Goal: Task Accomplishment & Management: Manage account settings

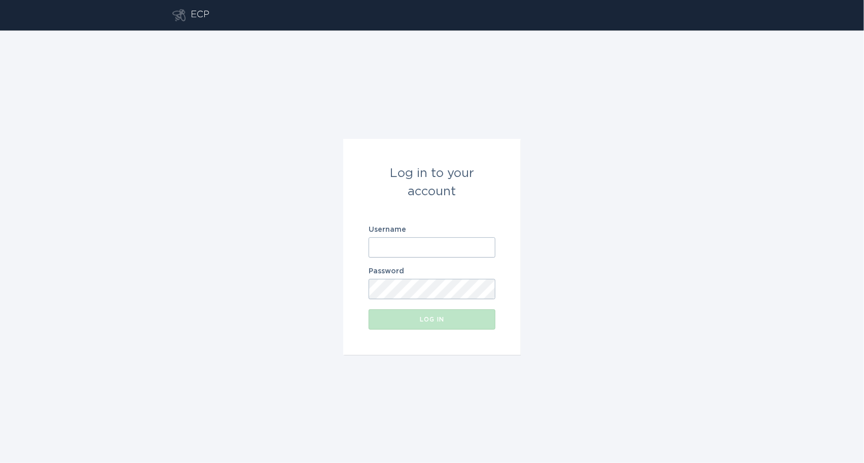
type input "[EMAIL_ADDRESS][DOMAIN_NAME]"
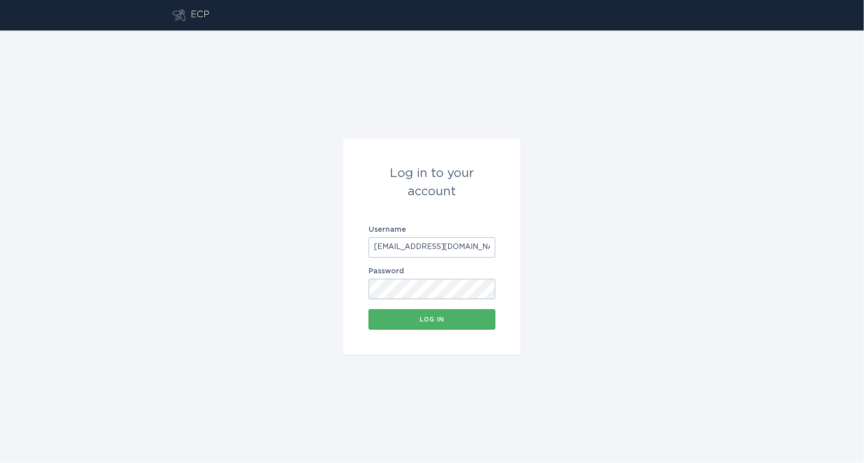
click at [418, 315] on button "Log in" at bounding box center [431, 319] width 127 height 20
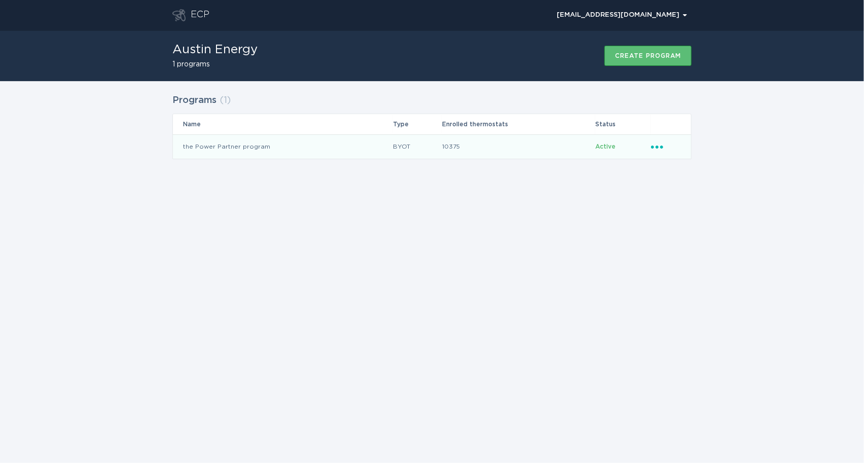
click at [338, 144] on td "the Power Partner program" at bounding box center [282, 146] width 219 height 24
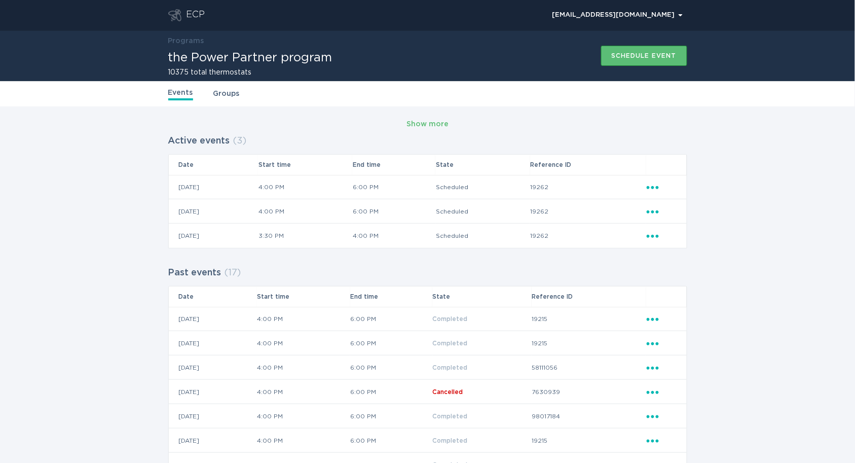
click at [230, 93] on link "Groups" at bounding box center [226, 93] width 26 height 11
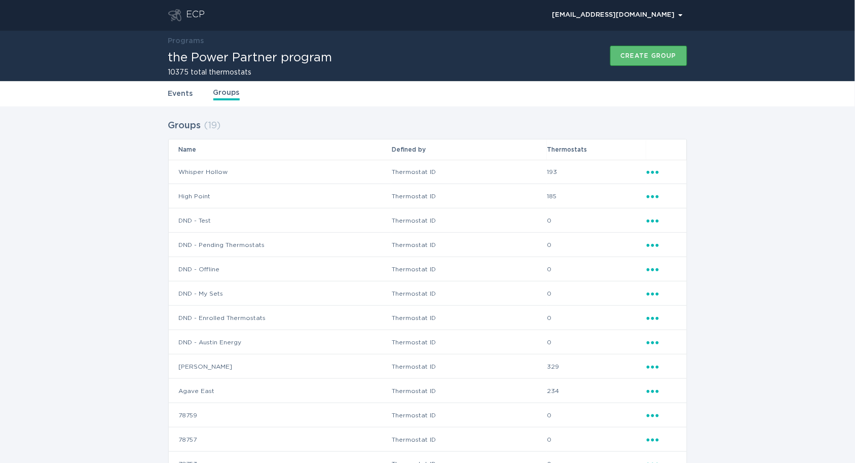
click at [163, 92] on div "Events Groups" at bounding box center [427, 93] width 855 height 25
click at [170, 92] on link "Events" at bounding box center [180, 93] width 25 height 11
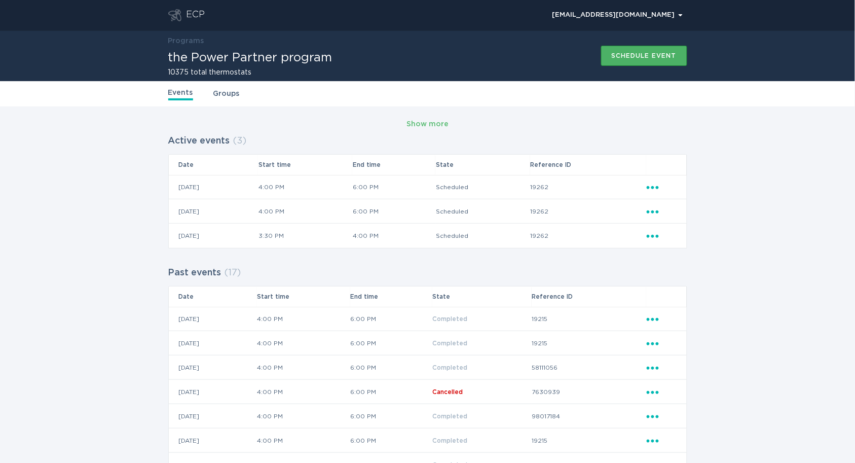
click at [629, 53] on div "Schedule event" at bounding box center [644, 56] width 65 height 6
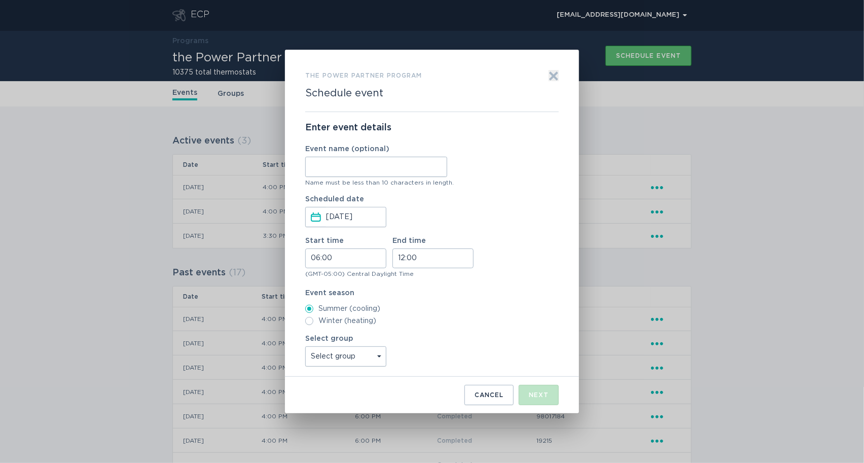
click at [398, 165] on input "Event name (optional)" at bounding box center [376, 167] width 142 height 20
type input "WH"
click at [317, 260] on input "06:00" at bounding box center [345, 258] width 81 height 20
click at [318, 298] on li "16" at bounding box center [320, 297] width 28 height 12
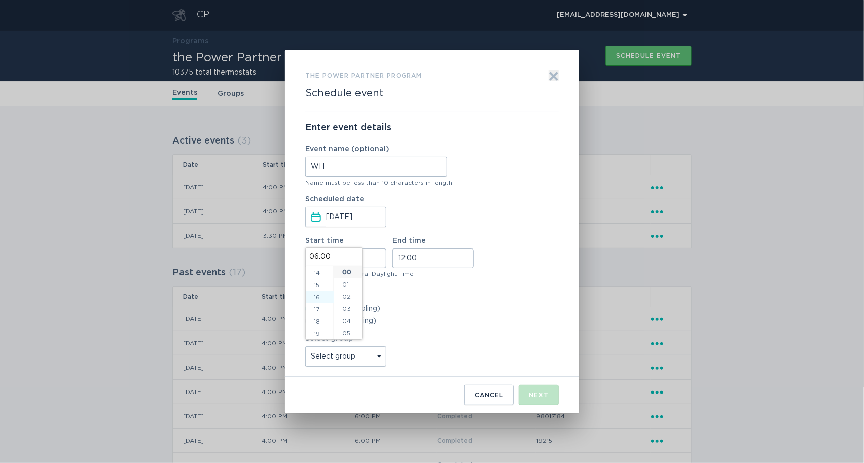
type input "16:00"
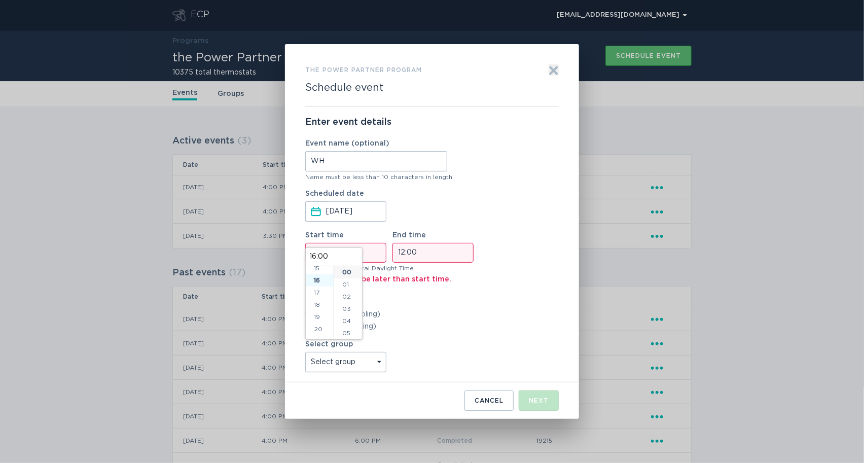
scroll to position [195, 0]
click at [397, 251] on input "12:00" at bounding box center [432, 253] width 81 height 20
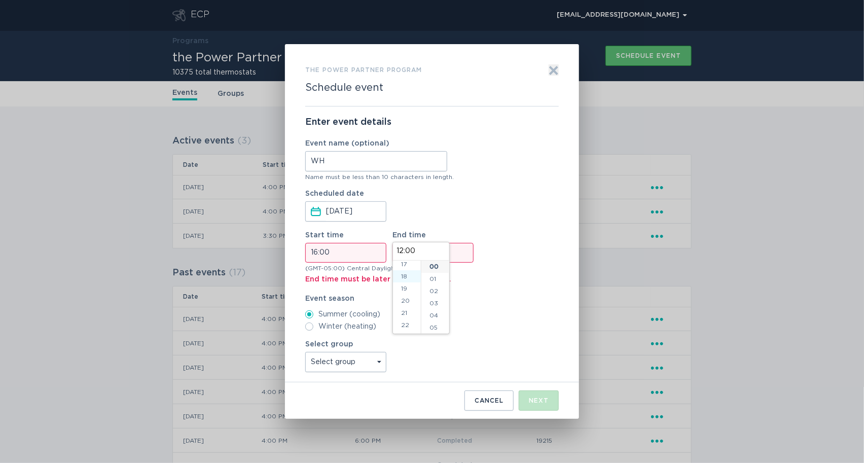
click at [403, 271] on li "18" at bounding box center [407, 276] width 28 height 12
type input "18:00"
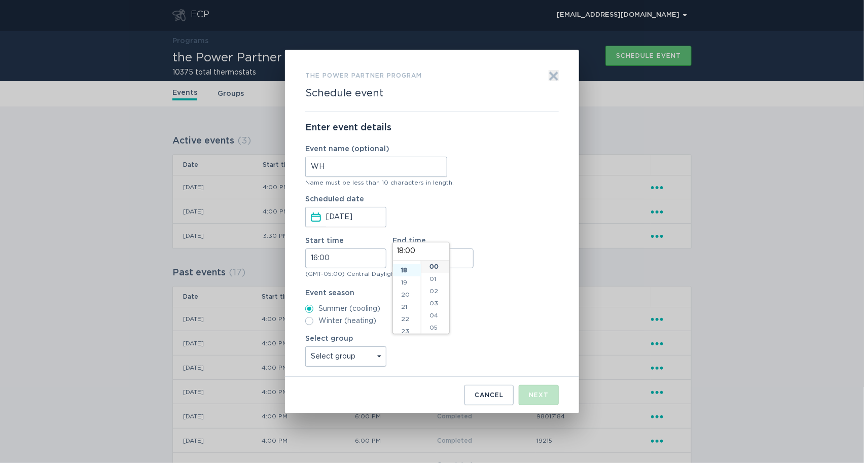
scroll to position [218, 0]
click at [366, 353] on select "Select group Whisper Hollow All thermostats High Point DND - Test DND - Pending…" at bounding box center [345, 356] width 81 height 20
select select "275fe029f442435fa047d9d4e3c7b5b6"
click at [305, 346] on select "Select group Whisper Hollow All thermostats High Point DND - Test DND - Pending…" at bounding box center [345, 356] width 81 height 20
click at [485, 238] on div "Start time 16:00 End time 18:00" at bounding box center [431, 252] width 253 height 31
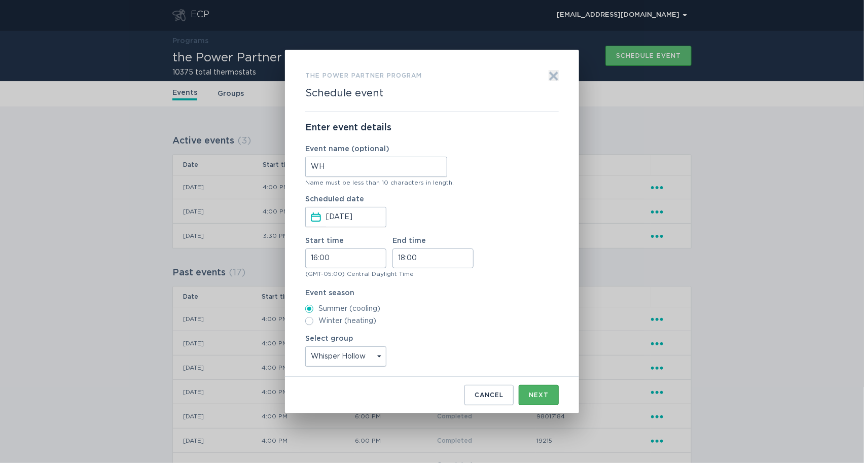
click at [537, 394] on div "Next" at bounding box center [539, 395] width 20 height 6
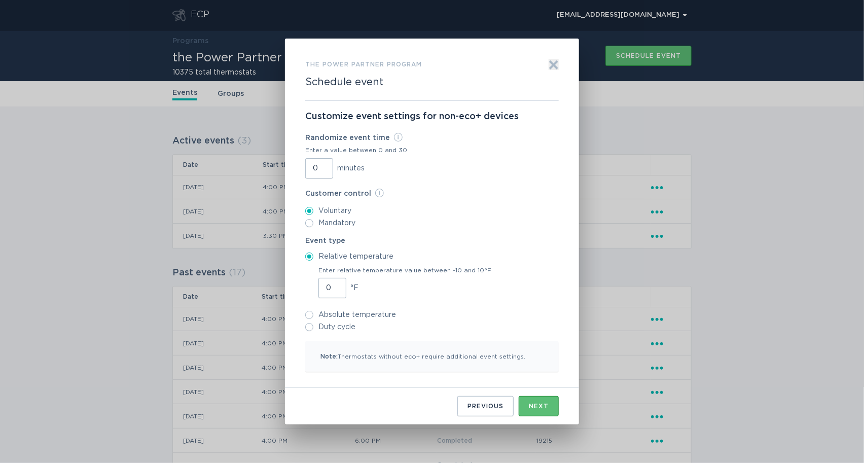
click at [312, 170] on input "0" at bounding box center [319, 168] width 28 height 20
type input "30"
click at [538, 405] on div "Next" at bounding box center [539, 406] width 20 height 6
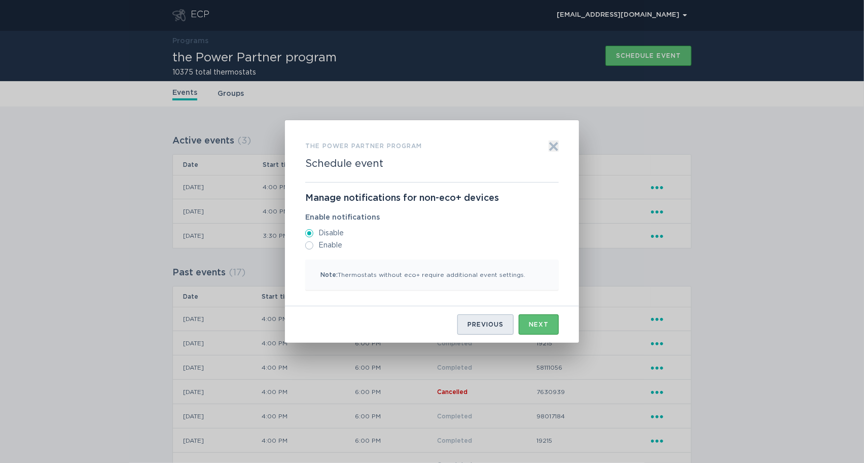
click at [503, 325] on div "Previous" at bounding box center [485, 324] width 36 height 6
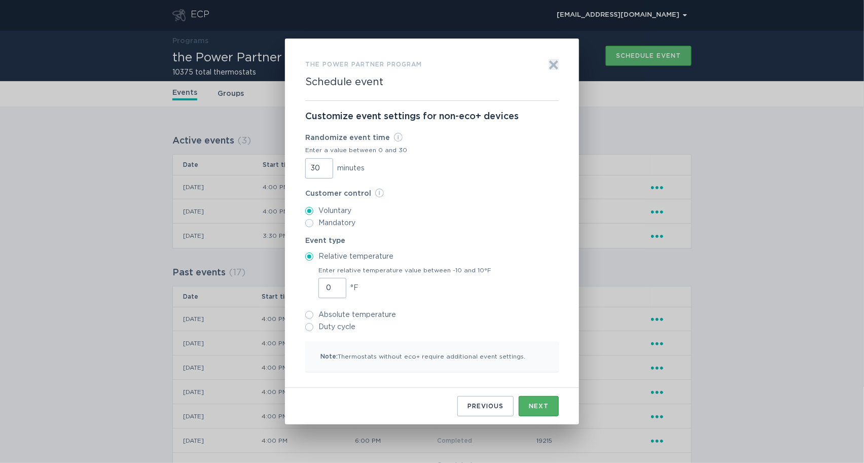
click at [530, 400] on button "Next" at bounding box center [539, 406] width 40 height 20
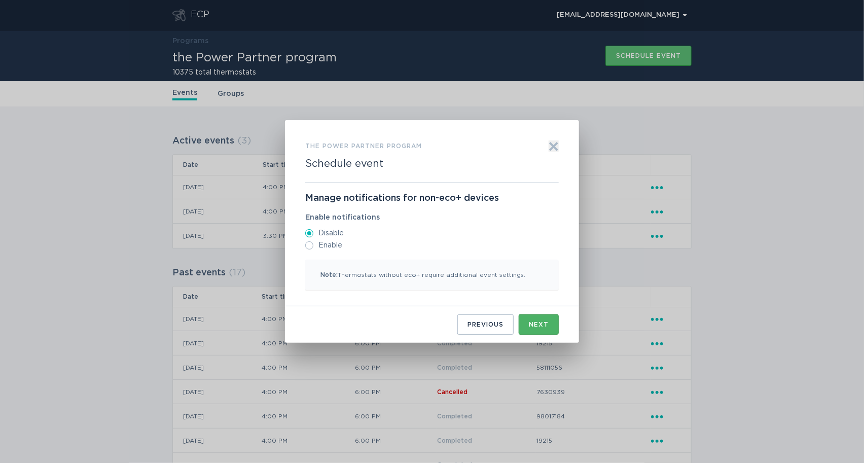
click at [529, 324] on div "Next" at bounding box center [539, 324] width 20 height 6
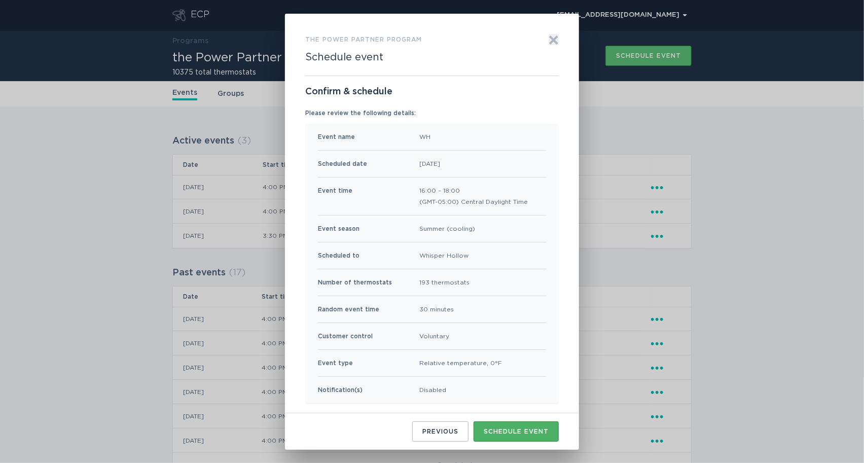
click at [519, 430] on div "Schedule event" at bounding box center [516, 431] width 65 height 6
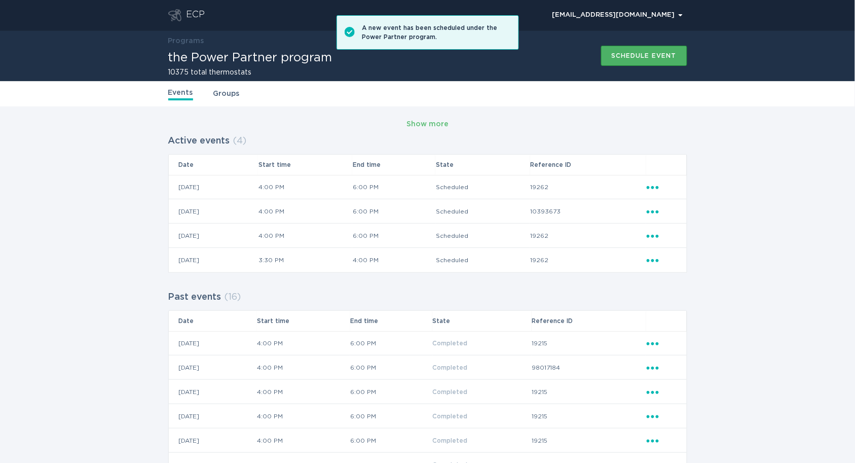
click at [643, 53] on div "Schedule event" at bounding box center [644, 56] width 65 height 6
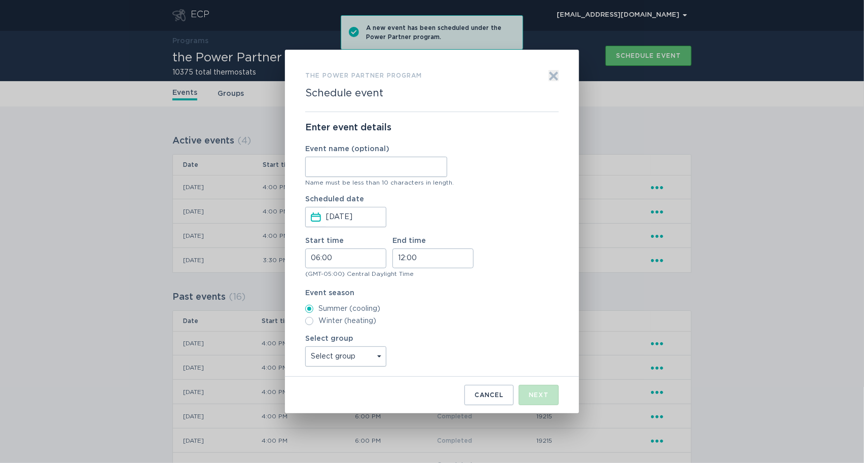
click at [393, 177] on div "Form to create an event" at bounding box center [376, 167] width 142 height 20
click at [393, 177] on input "Event name (optional)" at bounding box center [376, 167] width 142 height 20
click at [386, 168] on input "Event name (optional)" at bounding box center [376, 167] width 142 height 20
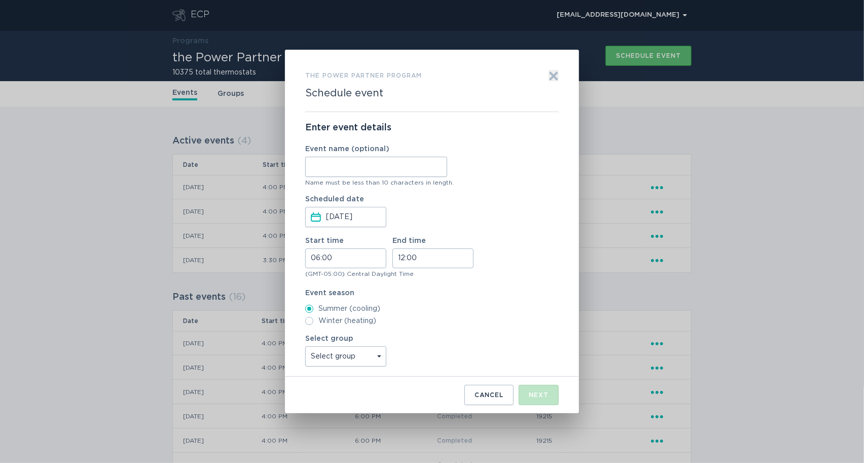
type input "[PERSON_NAME]"
click at [319, 260] on input "06:00" at bounding box center [345, 258] width 81 height 20
click at [320, 327] on li "16" at bounding box center [320, 330] width 28 height 12
type input "16:00"
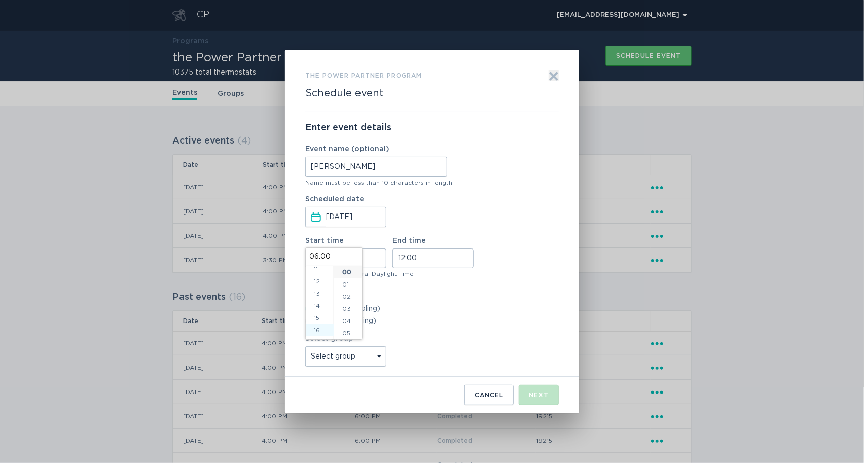
type input "16:00"
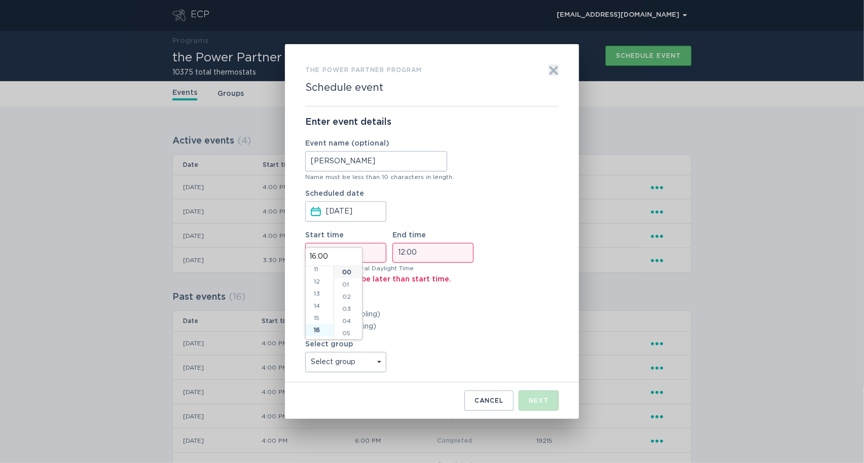
scroll to position [195, 0]
click at [399, 249] on input "12:00" at bounding box center [432, 253] width 81 height 20
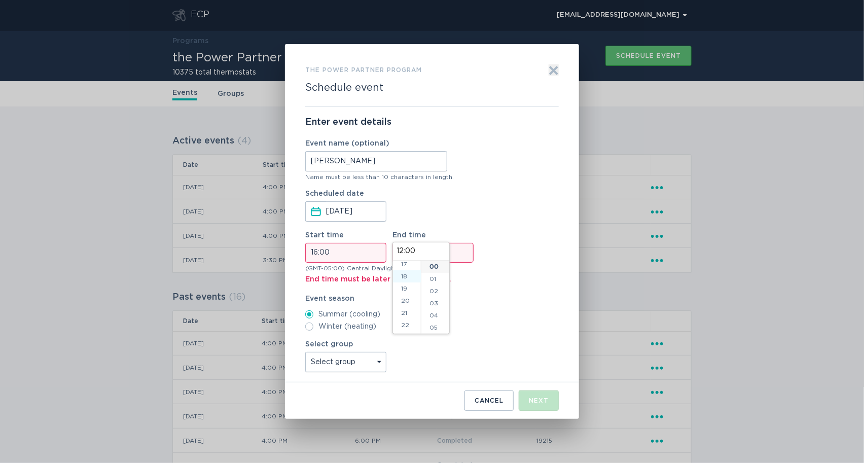
click at [399, 276] on li "18" at bounding box center [407, 276] width 28 height 12
type input "18:00"
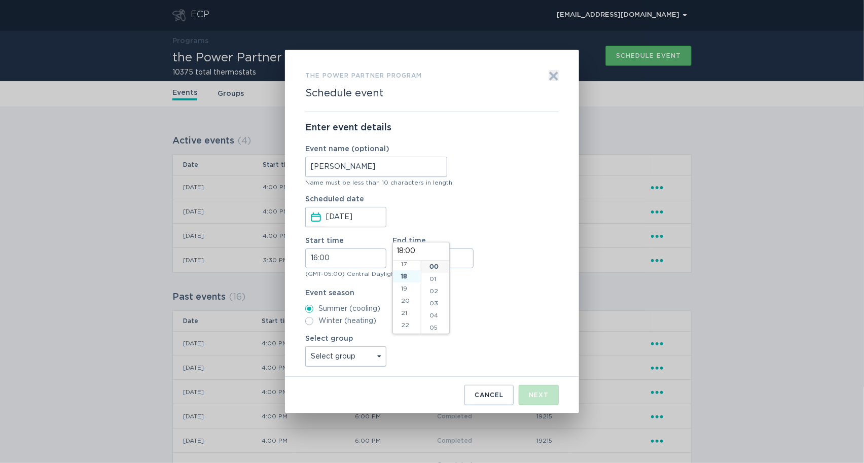
scroll to position [218, 0]
click at [365, 356] on select "Select group Whisper Hollow All thermostats High Point DND - Test DND - Pending…" at bounding box center [345, 356] width 81 height 20
select select "4c7b4abfe2b34ebaa82c5e767258e6bb"
click at [305, 346] on select "Select group Whisper Hollow All thermostats High Point DND - Test DND - Pending…" at bounding box center [345, 356] width 81 height 20
click at [544, 397] on div "Next" at bounding box center [539, 395] width 20 height 6
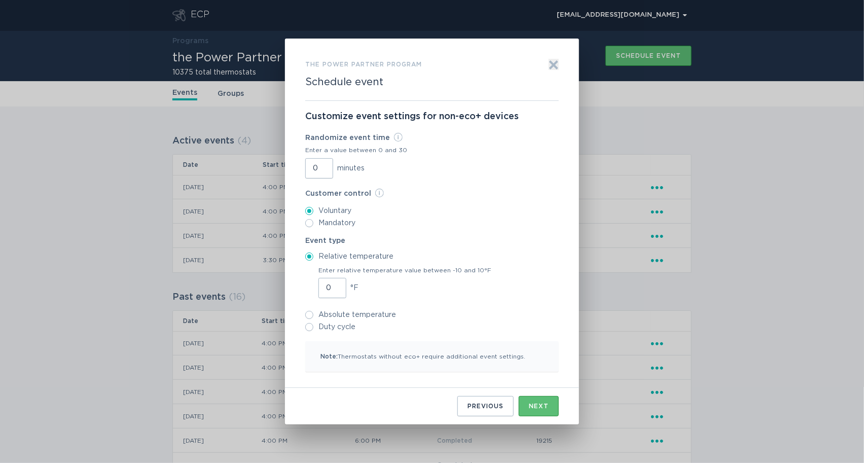
click at [312, 170] on input "0" at bounding box center [319, 168] width 28 height 20
type input "30"
click at [542, 408] on div "Next" at bounding box center [539, 406] width 20 height 6
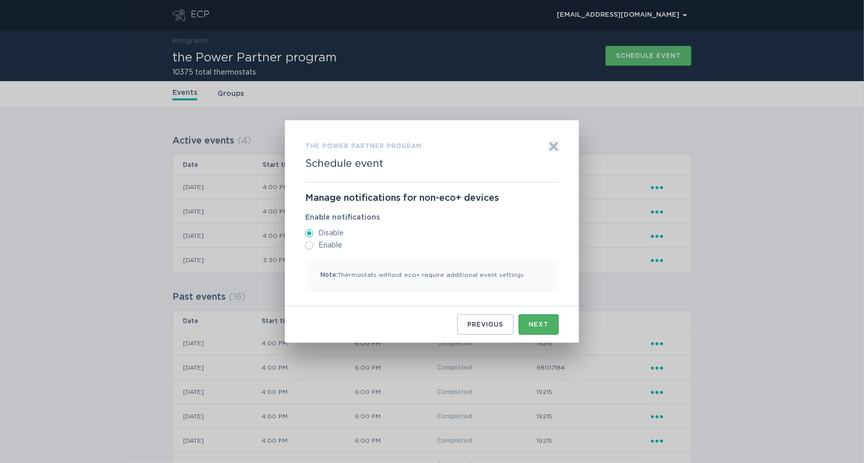
click at [531, 326] on div "Next" at bounding box center [539, 324] width 20 height 6
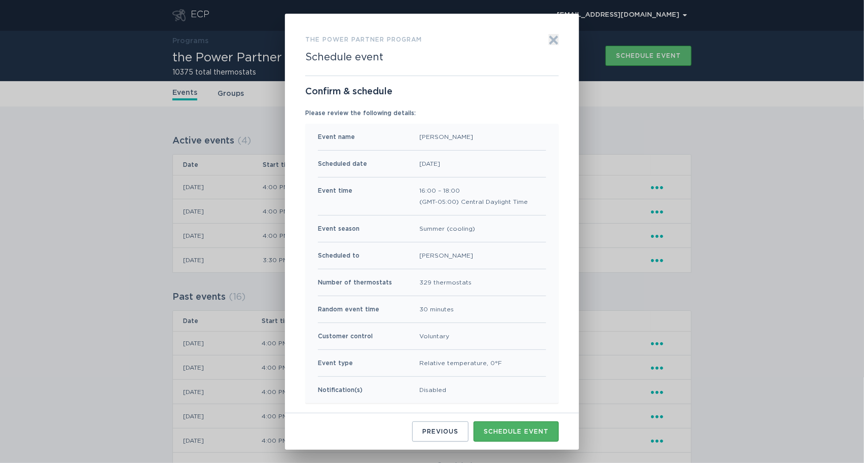
click at [521, 426] on button "Schedule event" at bounding box center [515, 431] width 85 height 20
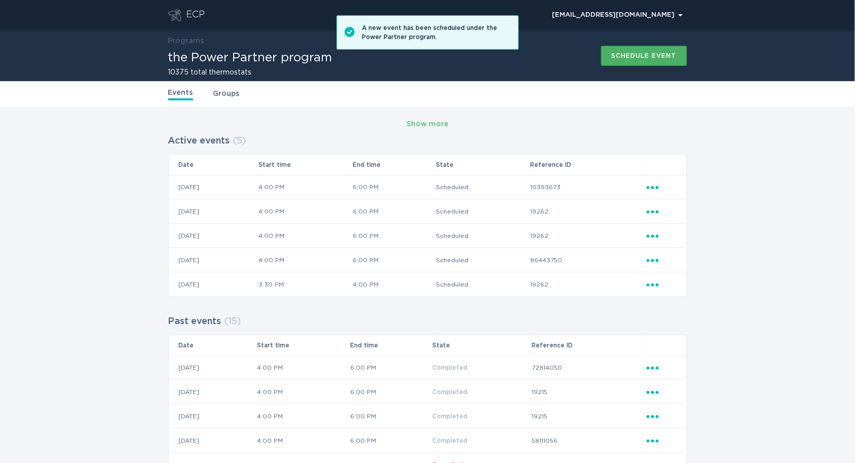
click at [649, 53] on div "Schedule event" at bounding box center [644, 56] width 65 height 6
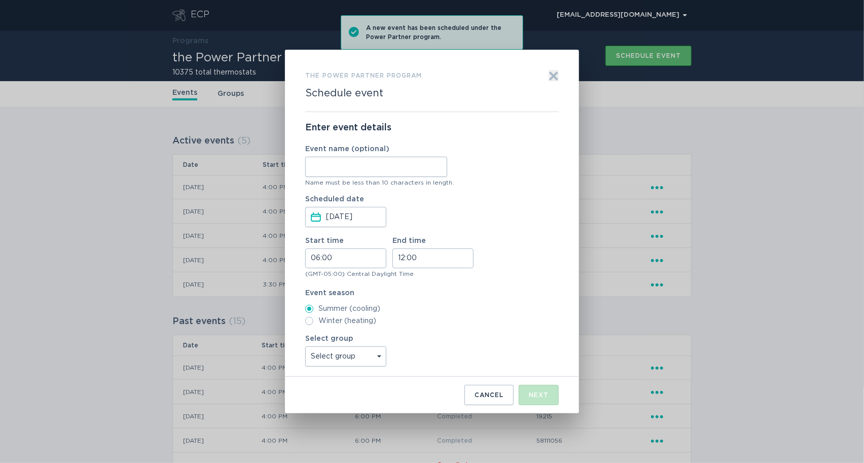
click at [389, 169] on input "Event name (optional)" at bounding box center [376, 167] width 142 height 20
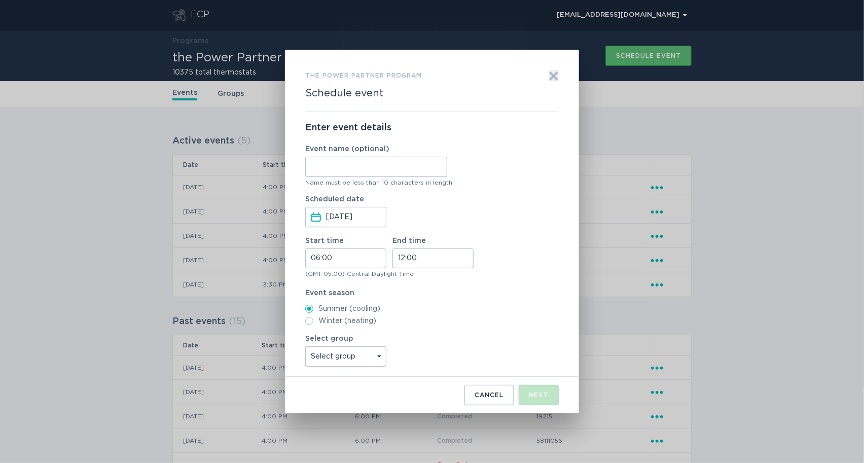
type input "Agave"
click at [316, 259] on input "06:00" at bounding box center [345, 258] width 81 height 20
click at [321, 327] on li "16" at bounding box center [320, 330] width 28 height 12
type input "16:00"
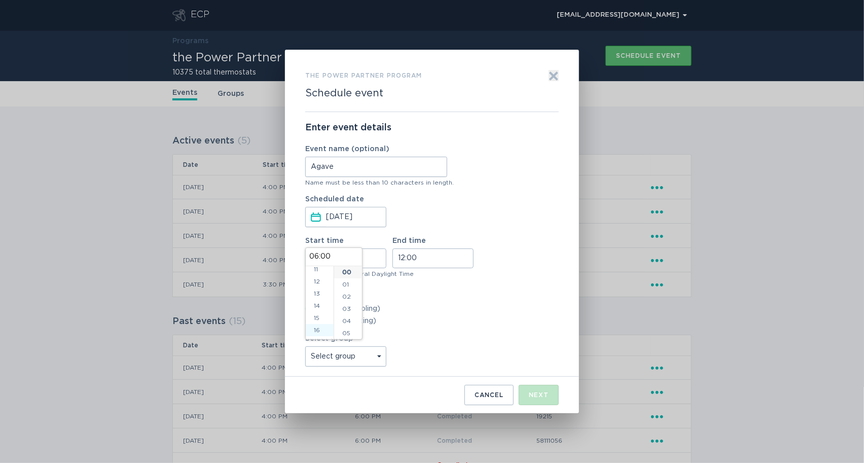
type input "16:00"
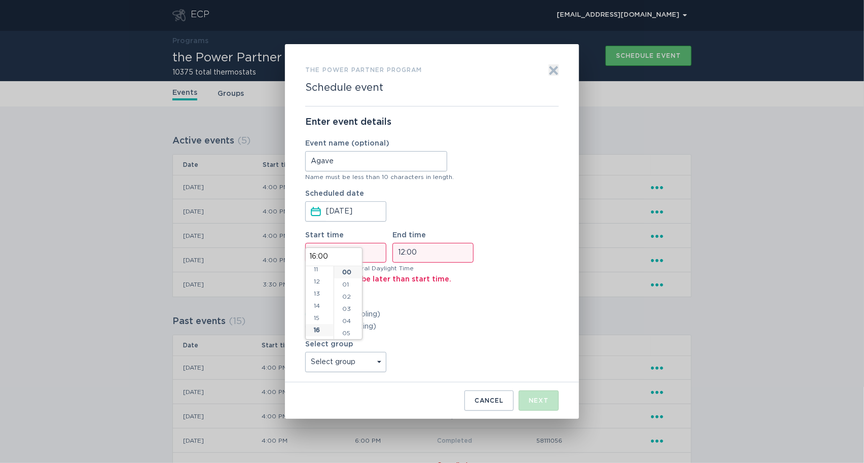
scroll to position [195, 0]
click at [399, 257] on input "12:00" at bounding box center [432, 253] width 81 height 20
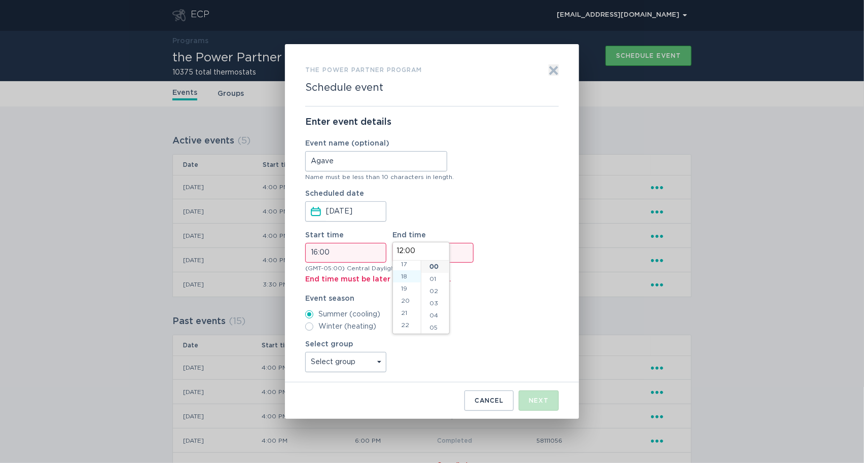
click at [401, 275] on li "18" at bounding box center [407, 276] width 28 height 12
type input "18:00"
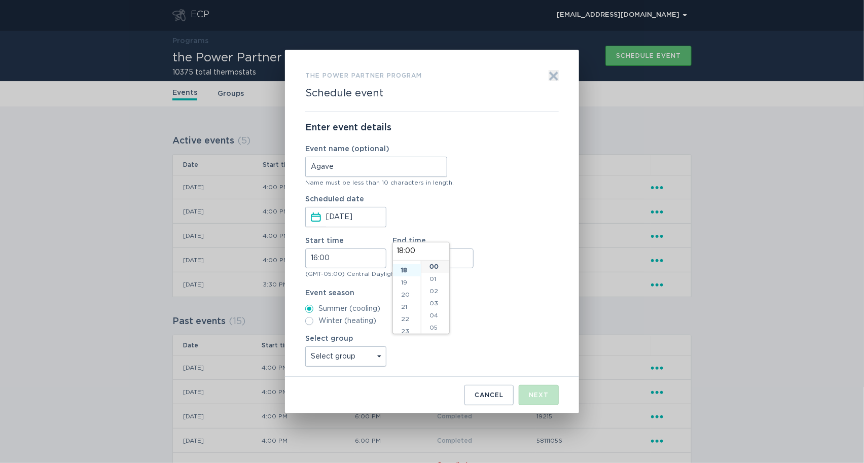
scroll to position [218, 0]
click at [358, 355] on select "Select group Whisper Hollow All thermostats High Point DND - Test DND - Pending…" at bounding box center [345, 356] width 81 height 20
select select "d4e68daaa0f24a49beb9002b841a67a6"
click at [305, 346] on select "Select group Whisper Hollow All thermostats High Point DND - Test DND - Pending…" at bounding box center [345, 356] width 81 height 20
click at [529, 387] on button "Next" at bounding box center [539, 395] width 40 height 20
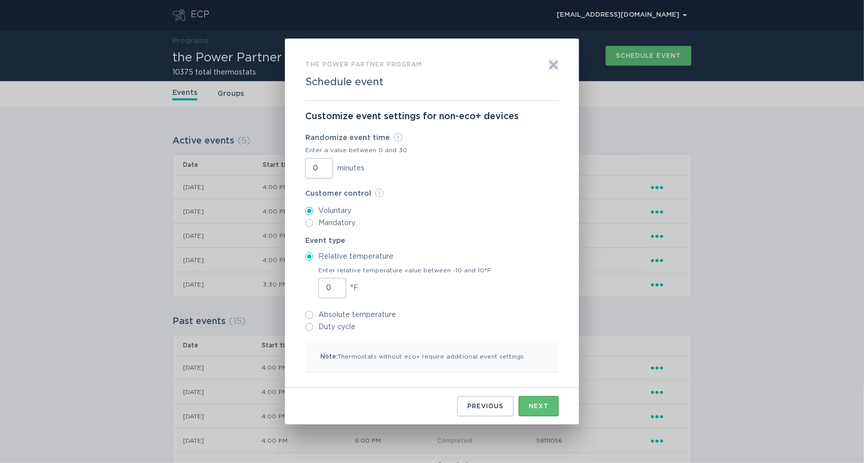
click at [316, 168] on input "0" at bounding box center [319, 168] width 28 height 20
click at [311, 168] on input "0" at bounding box center [319, 168] width 28 height 20
type input "30"
click at [530, 397] on button "Next" at bounding box center [539, 406] width 40 height 20
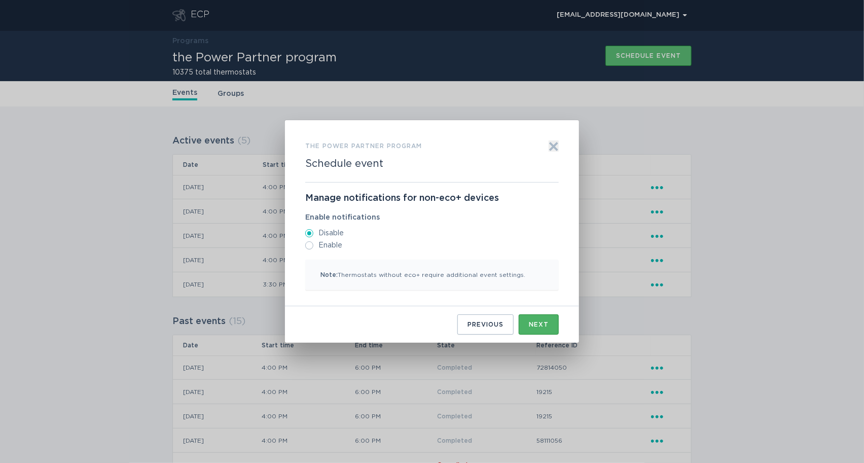
click at [529, 325] on div "Next" at bounding box center [539, 324] width 20 height 6
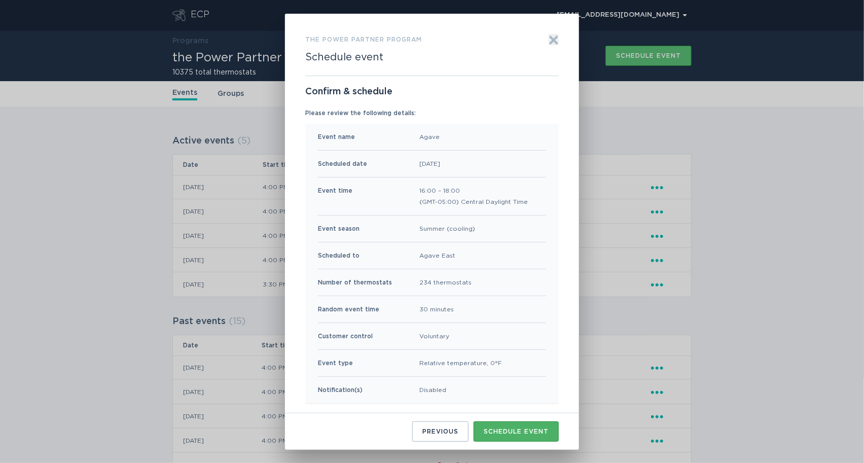
click at [523, 433] on div "Schedule event" at bounding box center [516, 431] width 65 height 6
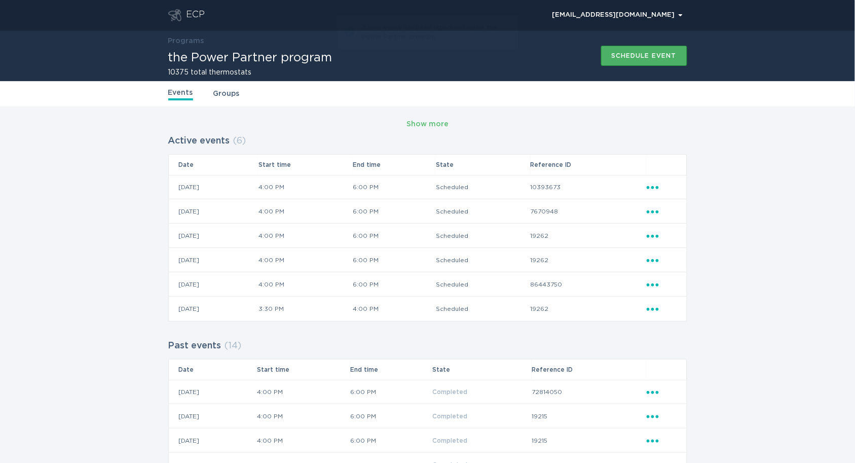
click at [674, 49] on button "Schedule event" at bounding box center [644, 56] width 86 height 20
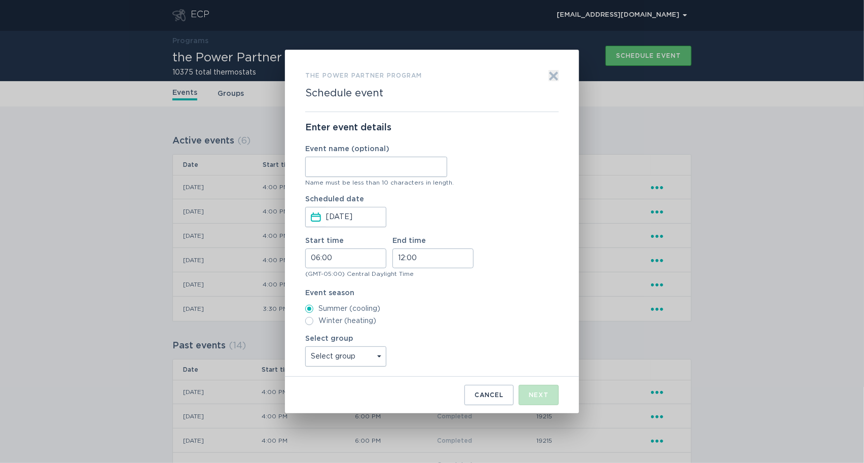
click at [394, 160] on input "Event name (optional)" at bounding box center [376, 167] width 142 height 20
type input "High Point"
click at [315, 261] on input "06:00" at bounding box center [345, 258] width 81 height 20
click at [320, 330] on li "16" at bounding box center [320, 330] width 28 height 12
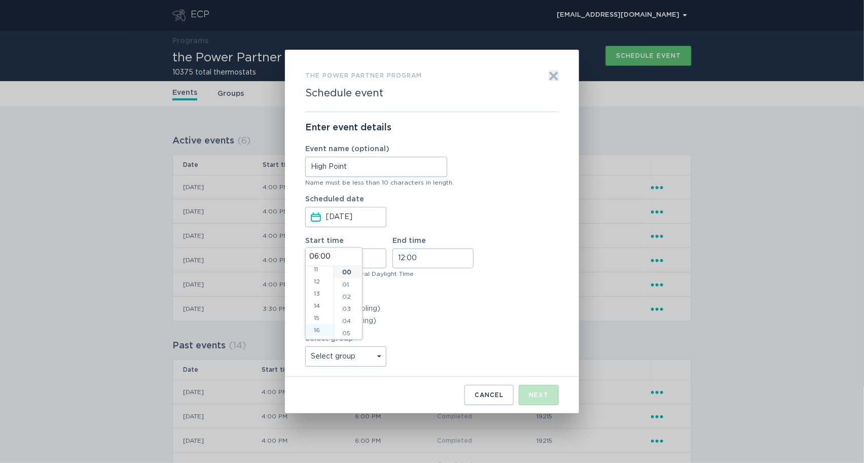
type input "16:00"
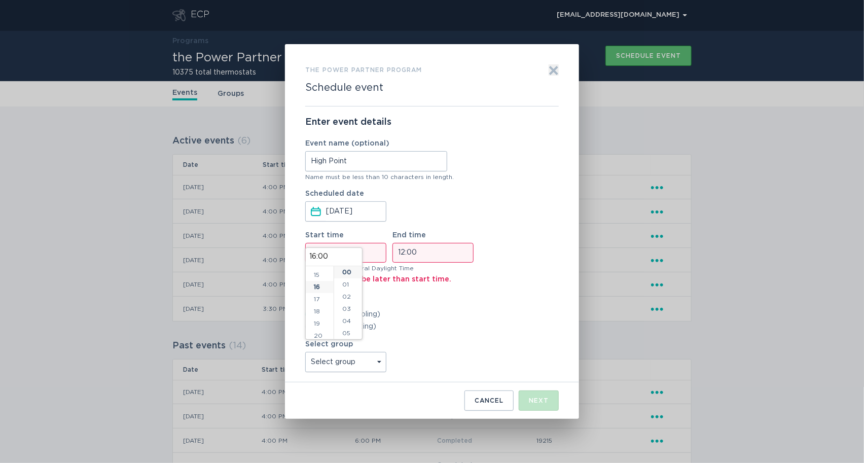
scroll to position [195, 0]
click at [399, 261] on input "12:00" at bounding box center [432, 253] width 81 height 20
click at [403, 279] on li "18" at bounding box center [407, 276] width 28 height 12
type input "18:00"
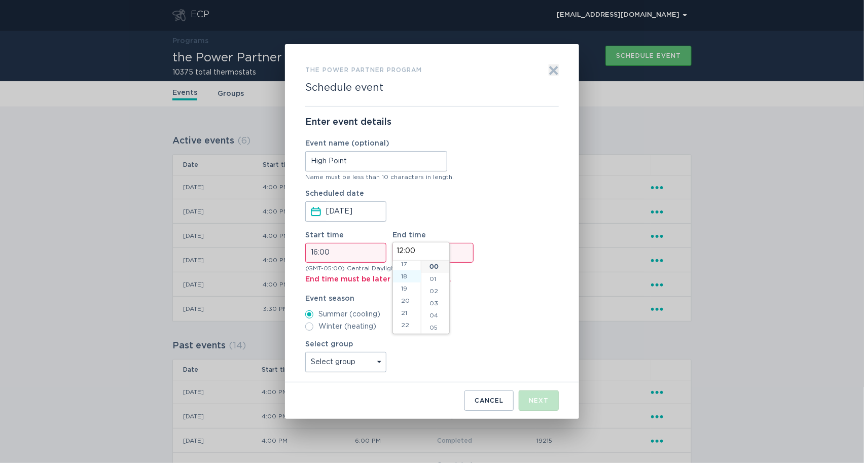
type input "18:00"
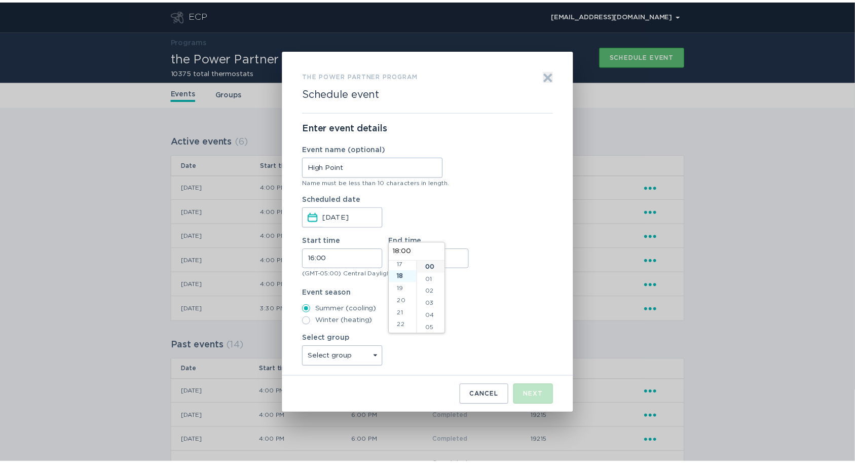
scroll to position [218, 0]
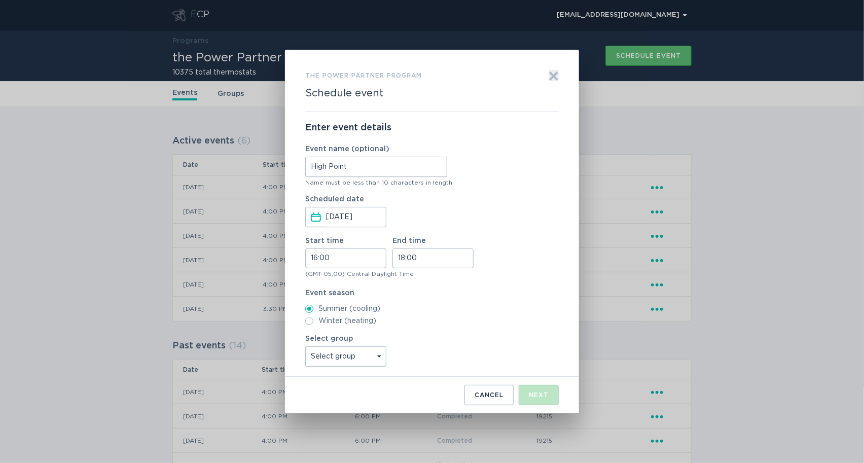
click at [514, 294] on label "Event season" at bounding box center [431, 292] width 253 height 7
click at [373, 357] on select "Select group Whisper Hollow All thermostats High Point DND - Test DND - Pending…" at bounding box center [345, 356] width 81 height 20
select select "3124351f5c3d4c9295d2153e43e32fc4"
click at [305, 346] on select "Select group Whisper Hollow All thermostats High Point DND - Test DND - Pending…" at bounding box center [345, 356] width 81 height 20
click at [501, 205] on div "Scheduled date [DATE] Press the down arrow key to interact with the calendar an…" at bounding box center [431, 211] width 253 height 31
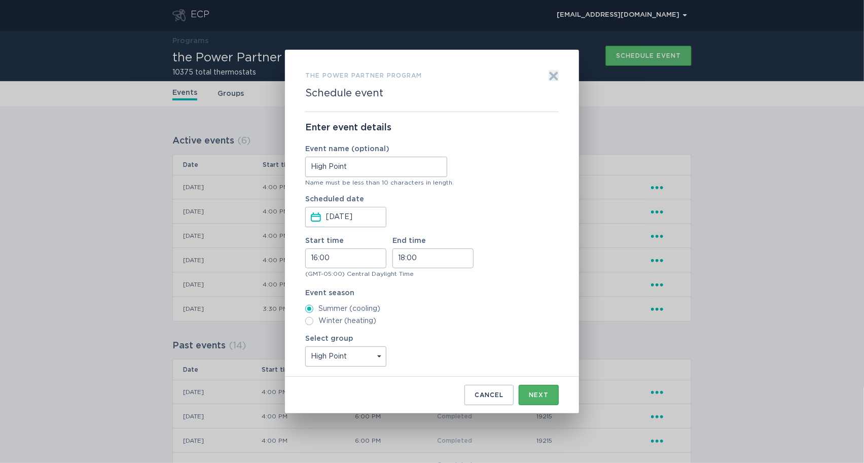
click at [530, 392] on div "Next" at bounding box center [539, 395] width 20 height 6
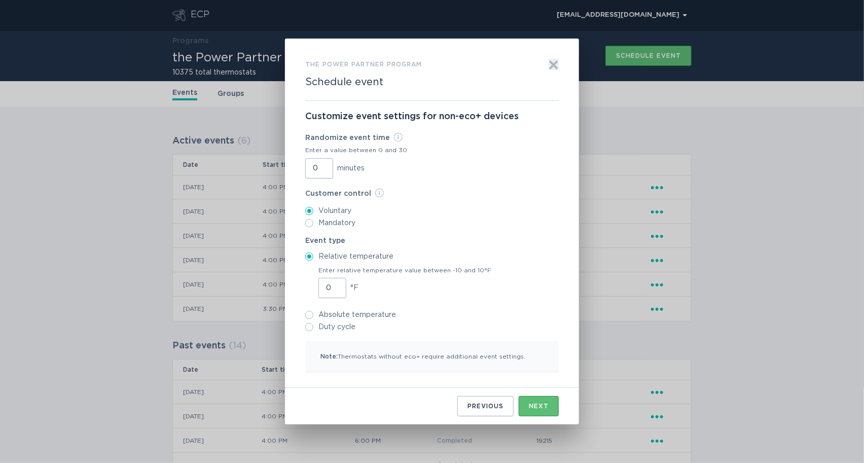
click at [308, 166] on input "0" at bounding box center [319, 168] width 28 height 20
type input "30"
click at [529, 401] on button "Next" at bounding box center [539, 406] width 40 height 20
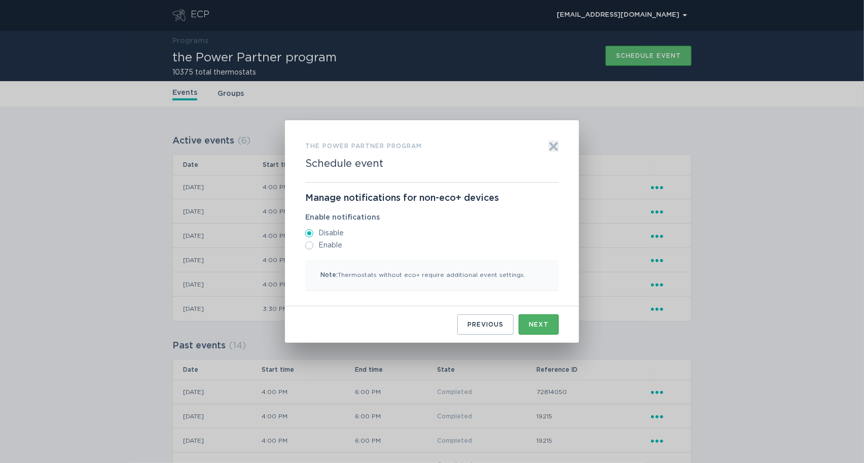
click at [539, 321] on div "Next" at bounding box center [539, 324] width 20 height 6
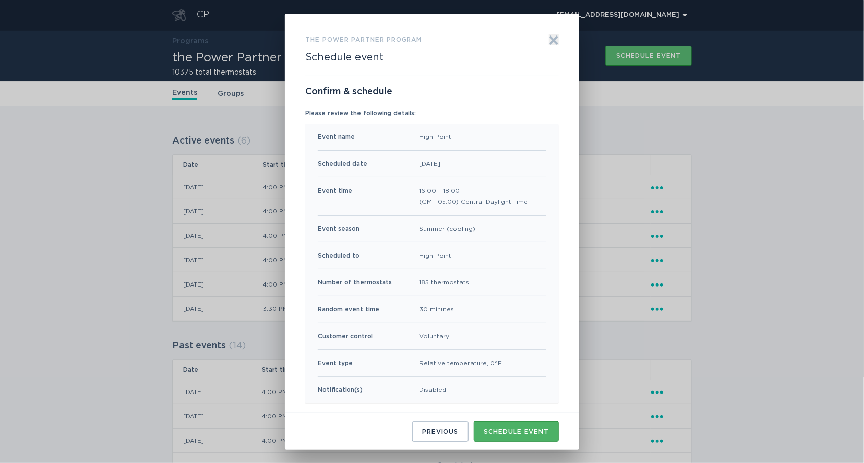
click at [544, 431] on div "Schedule event" at bounding box center [516, 431] width 65 height 6
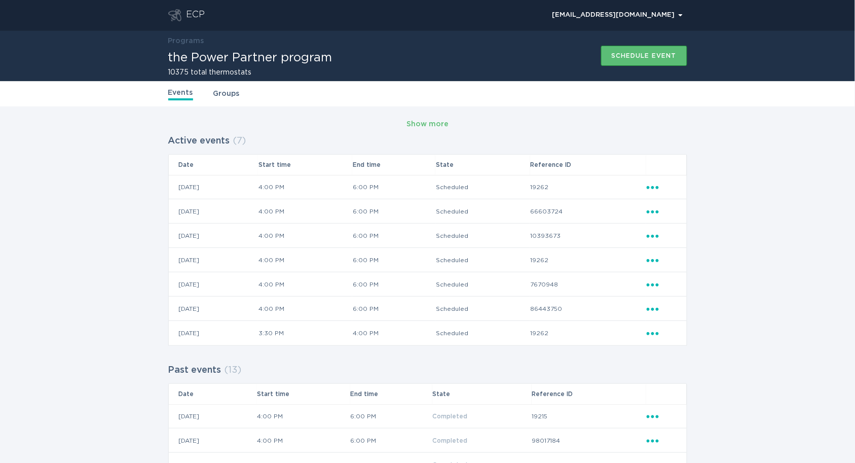
click at [226, 96] on link "Groups" at bounding box center [226, 93] width 26 height 11
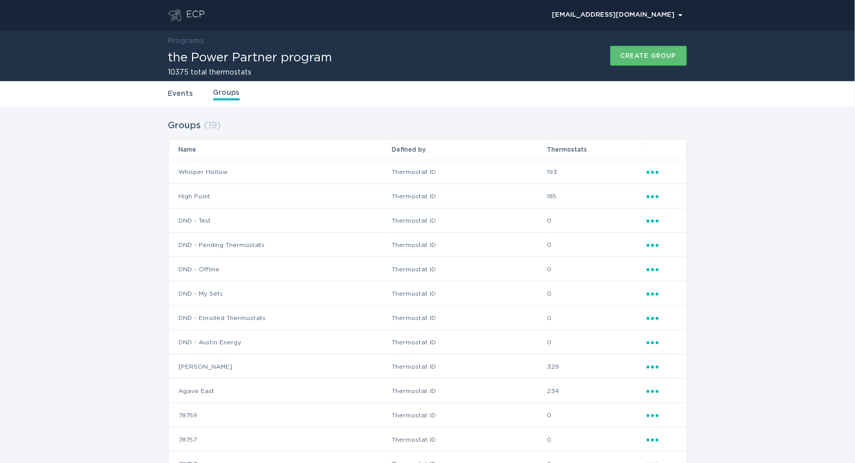
click at [654, 170] on icon "Ellipsis" at bounding box center [654, 170] width 14 height 9
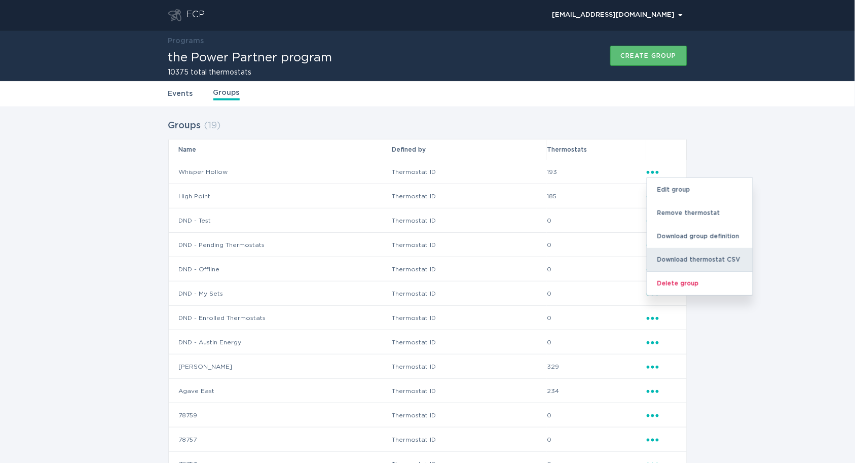
click at [673, 253] on div "Download thermostat CSV" at bounding box center [699, 259] width 105 height 23
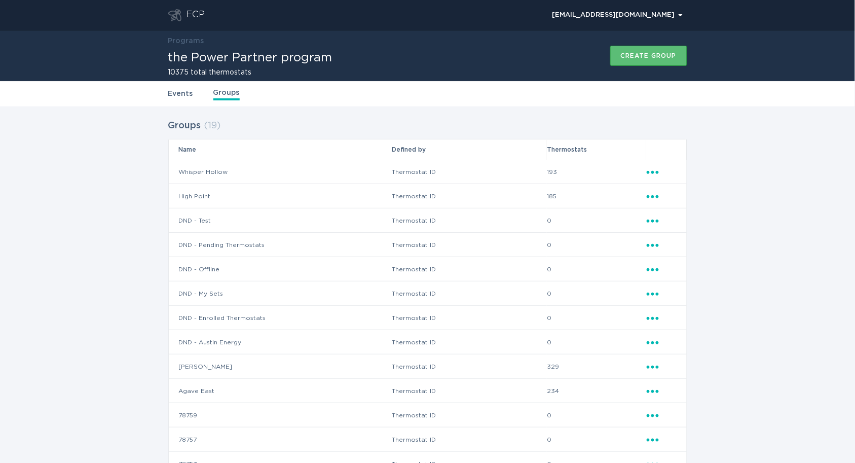
click at [650, 197] on icon "Ellipsis" at bounding box center [654, 195] width 14 height 9
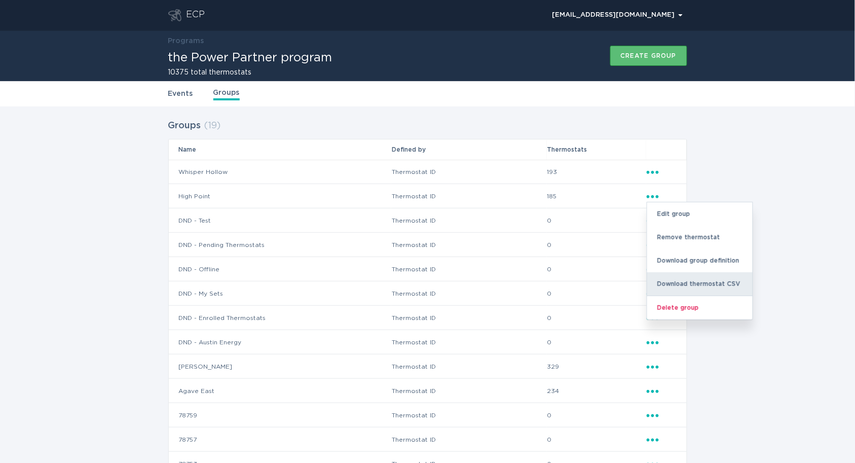
click at [659, 279] on div "Download thermostat CSV" at bounding box center [699, 283] width 105 height 23
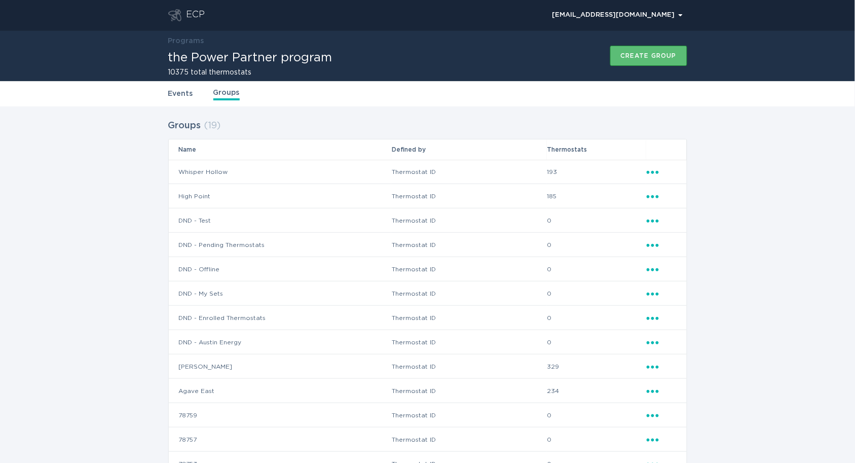
click at [651, 365] on icon "Ellipsis" at bounding box center [654, 365] width 14 height 9
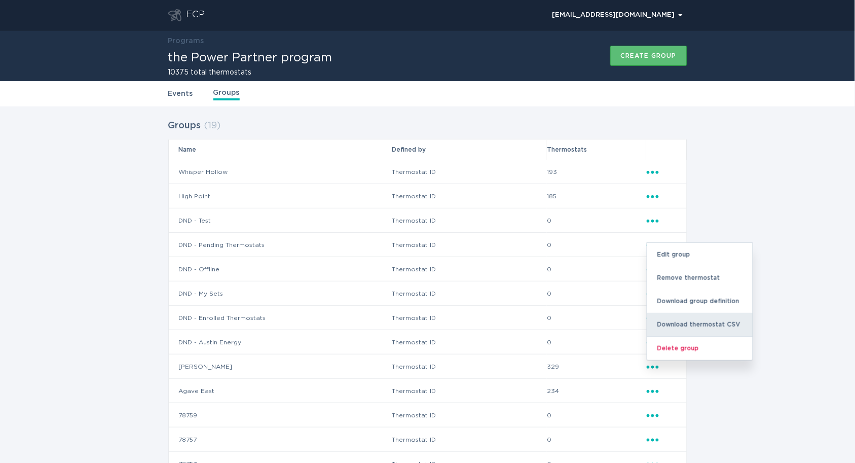
click at [676, 329] on div "Download thermostat CSV" at bounding box center [699, 324] width 105 height 23
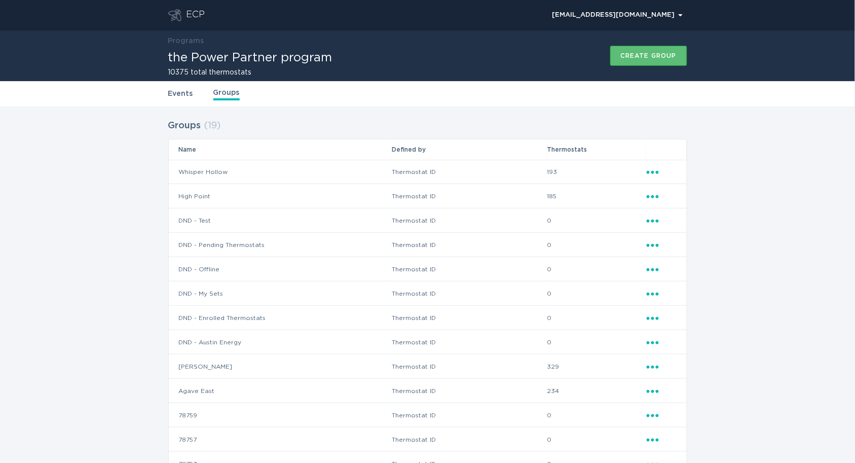
click at [654, 392] on icon "Ellipsis" at bounding box center [654, 389] width 14 height 9
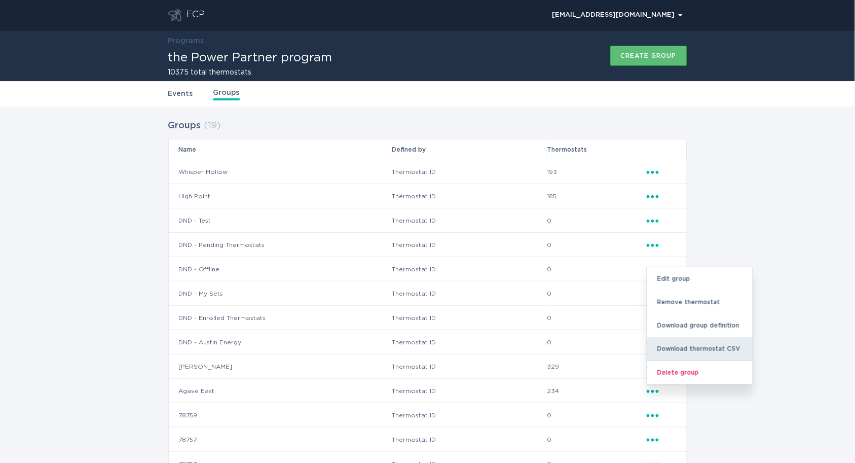
click at [680, 353] on div "Download thermostat CSV" at bounding box center [699, 348] width 105 height 23
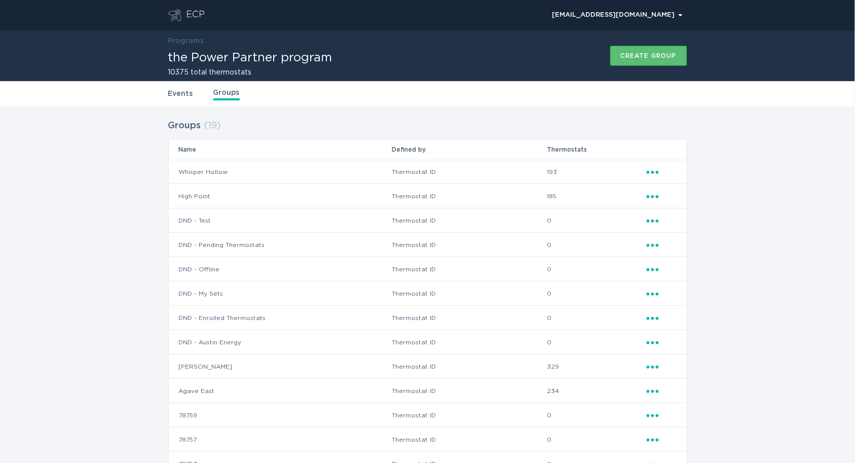
click at [122, 200] on div "Groups ( 19 ) Name Defined by Thermostats Whisper Hollow Thermostat ID 193 Elli…" at bounding box center [427, 381] width 855 height 551
click at [186, 92] on link "Events" at bounding box center [180, 93] width 25 height 11
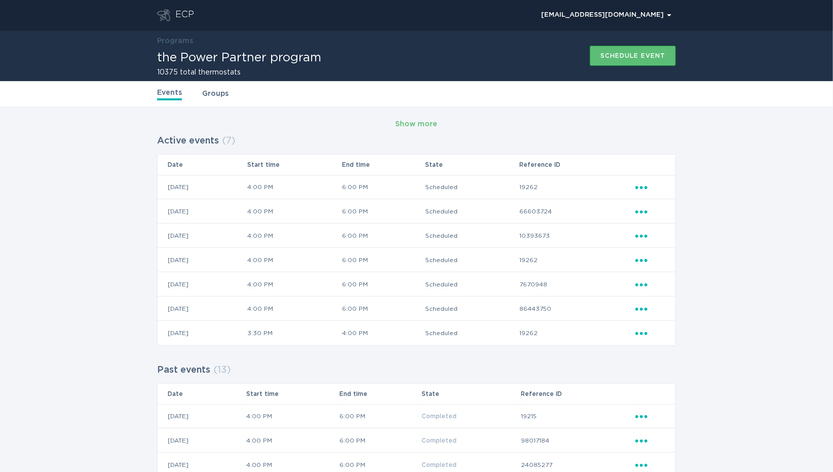
drag, startPoint x: 186, startPoint y: 331, endPoint x: 574, endPoint y: 328, distance: 387.8
click at [571, 328] on tr "[DATE] 3:30 PM 4:00 PM Scheduled 19262 Ellipsis" at bounding box center [417, 333] width 518 height 24
click at [641, 331] on icon "Ellipsis" at bounding box center [643, 331] width 14 height 9
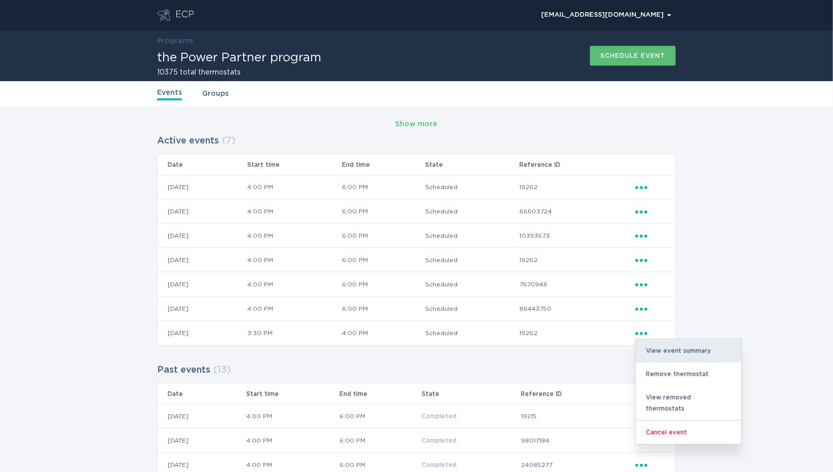
click at [667, 352] on div "View event summary" at bounding box center [688, 350] width 105 height 23
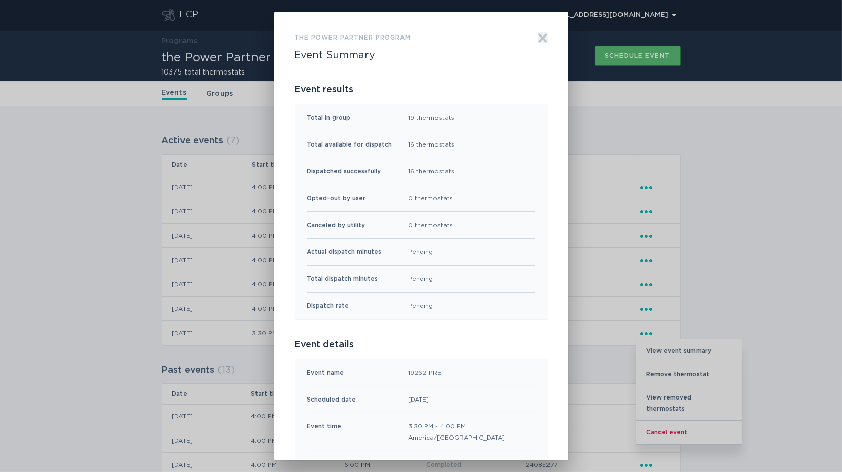
click at [539, 36] on icon "Exit" at bounding box center [543, 38] width 8 height 8
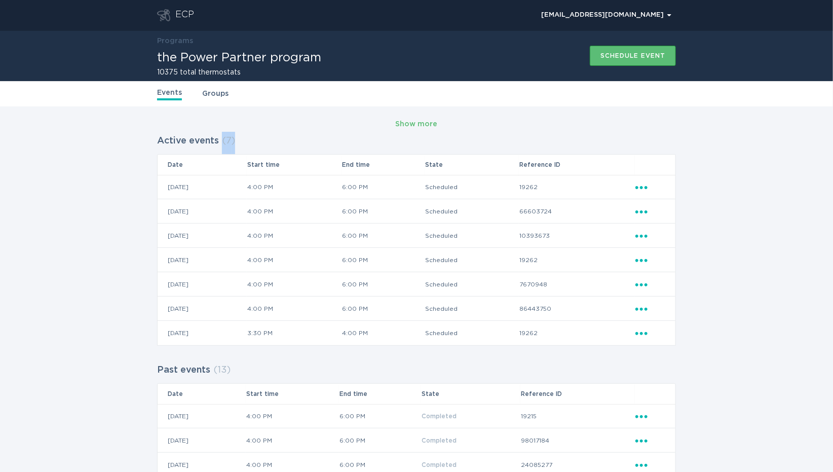
drag, startPoint x: 154, startPoint y: 184, endPoint x: 693, endPoint y: 242, distance: 541.9
click at [693, 242] on div "Show more Active events ( 7 ) Date Start time End time State Reference ID [DATE…" at bounding box center [416, 426] width 833 height 640
